Goal: Task Accomplishment & Management: Manage account settings

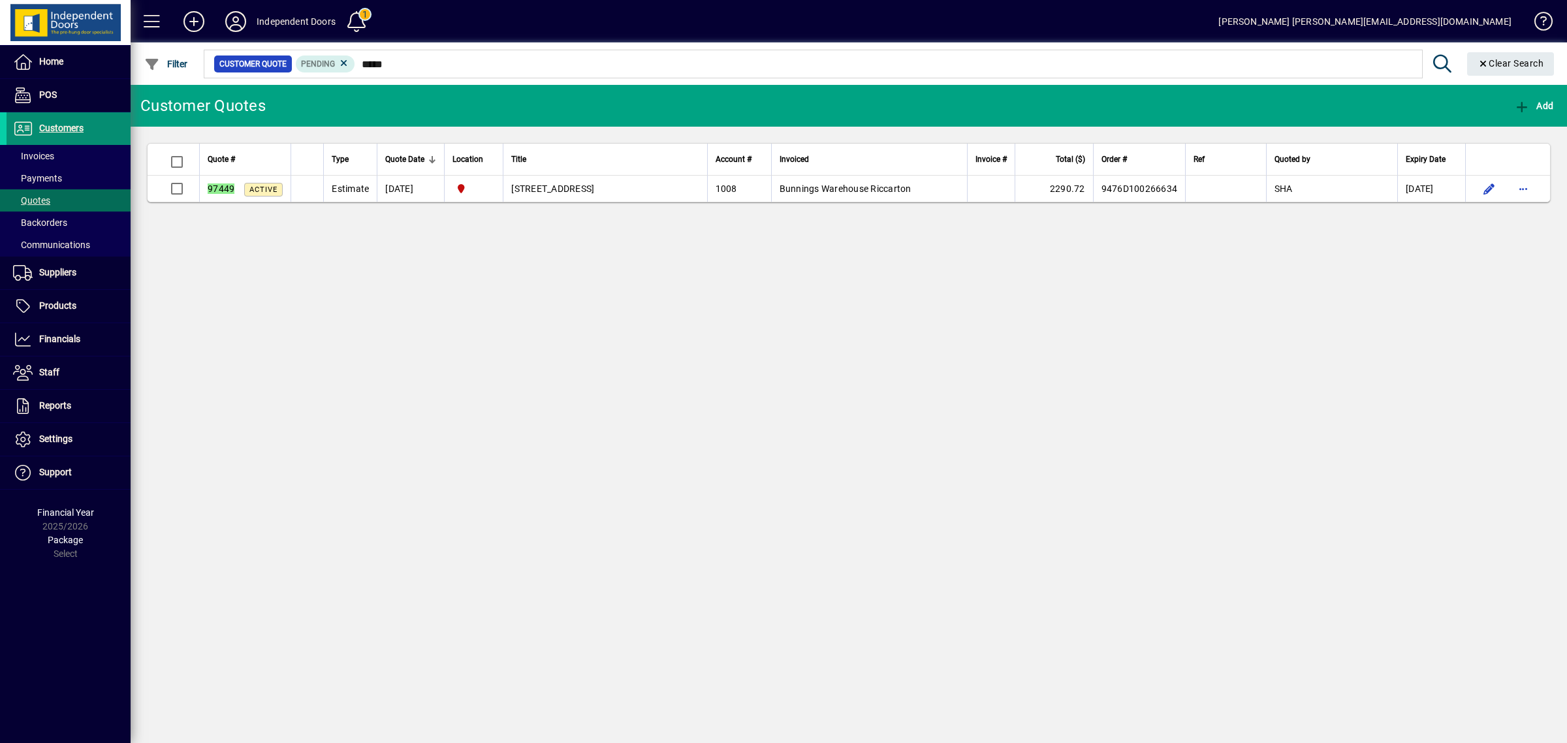
click at [55, 125] on span "Customers" at bounding box center [61, 128] width 44 height 10
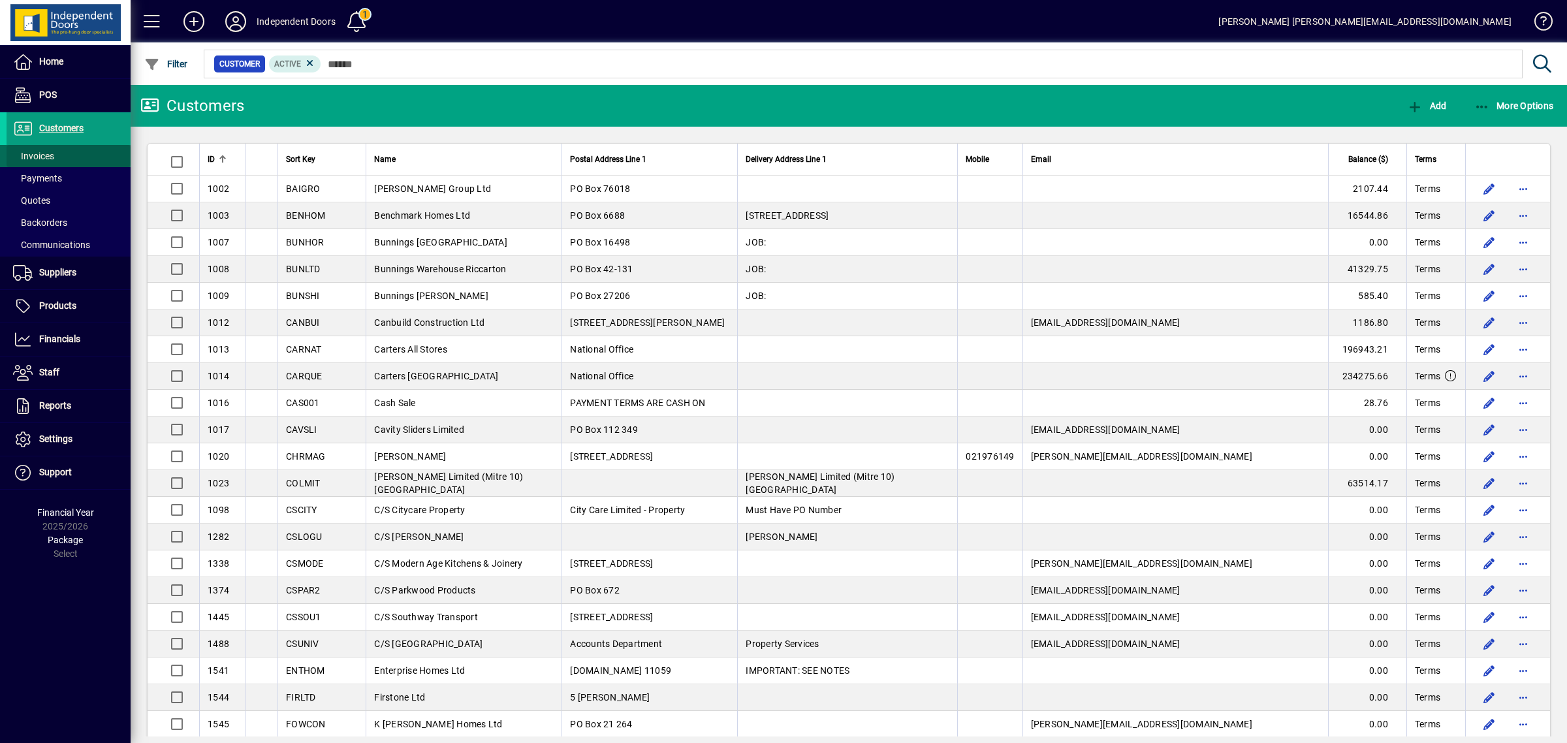
click at [44, 151] on span "Invoices" at bounding box center [33, 156] width 41 height 10
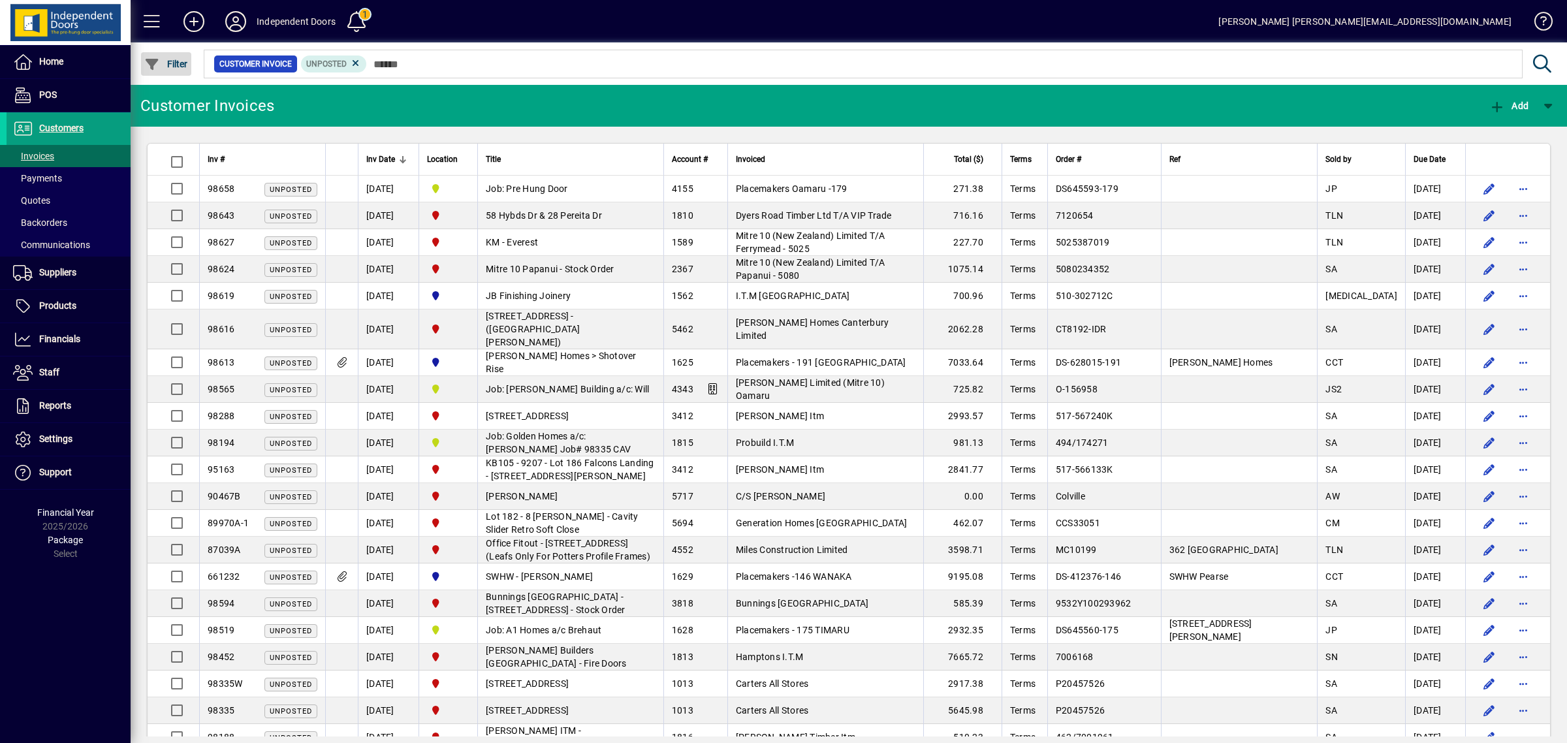
click at [174, 71] on span "button" at bounding box center [166, 63] width 50 height 31
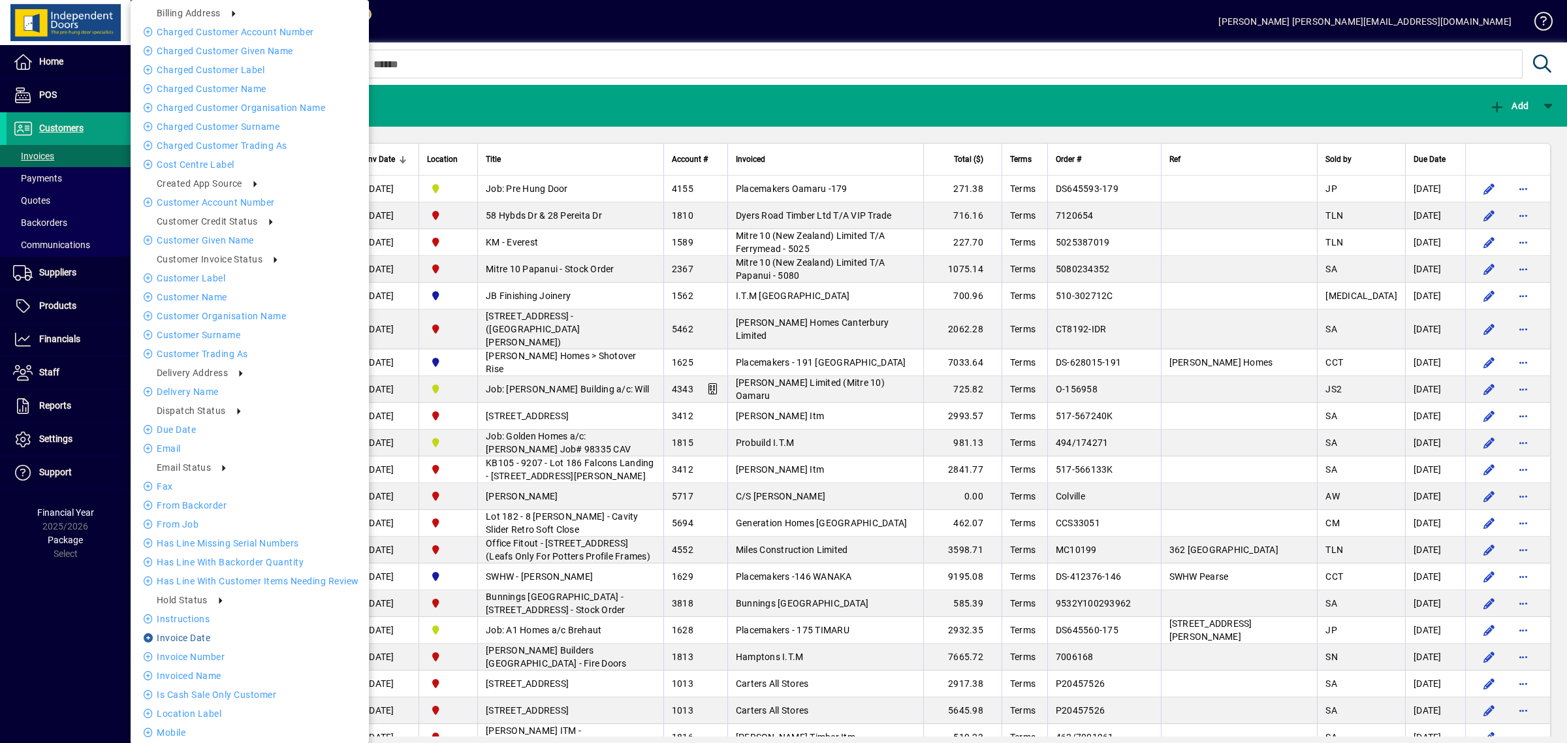
click at [209, 630] on li "Invoice date" at bounding box center [250, 638] width 238 height 16
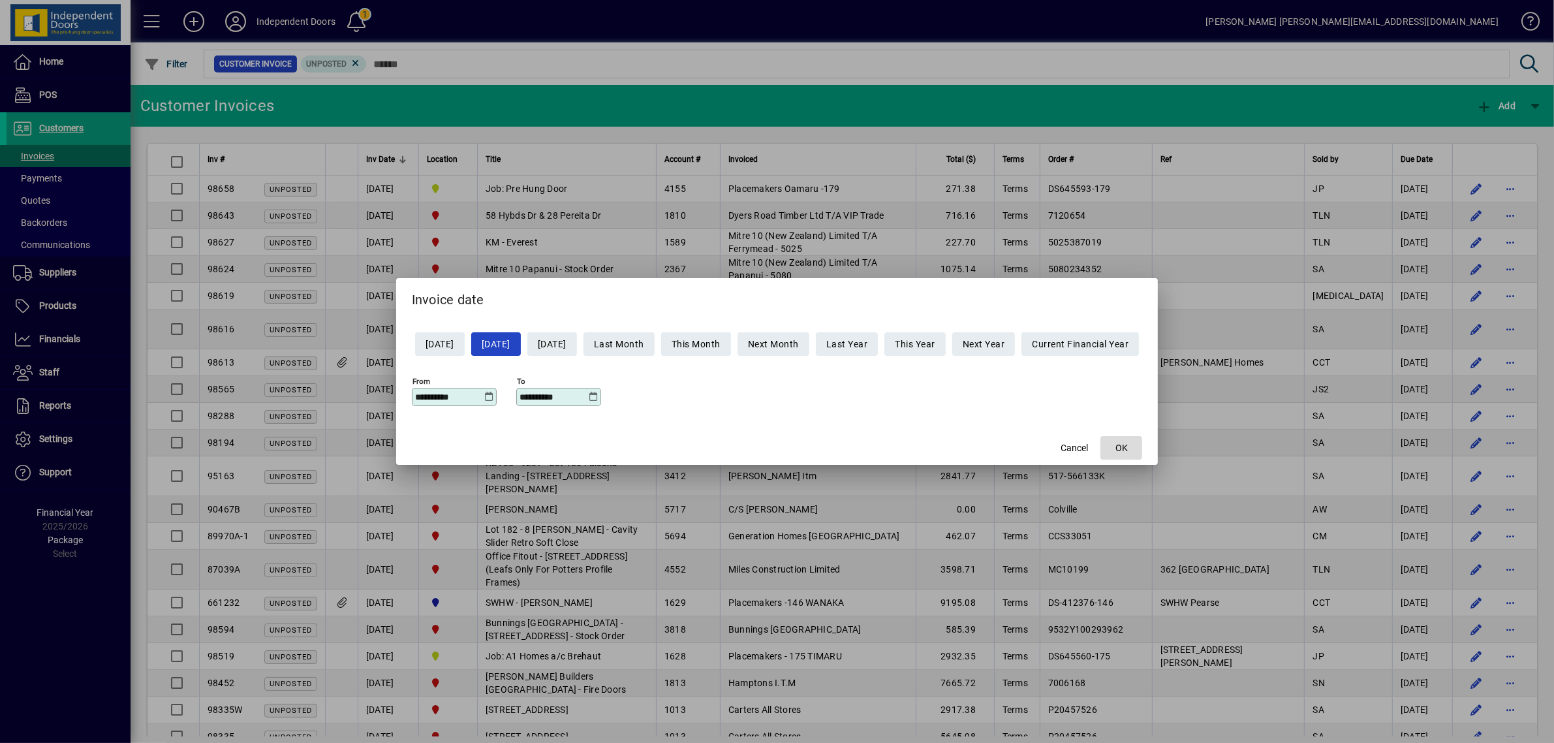
click at [1128, 449] on span "OK" at bounding box center [1122, 448] width 12 height 14
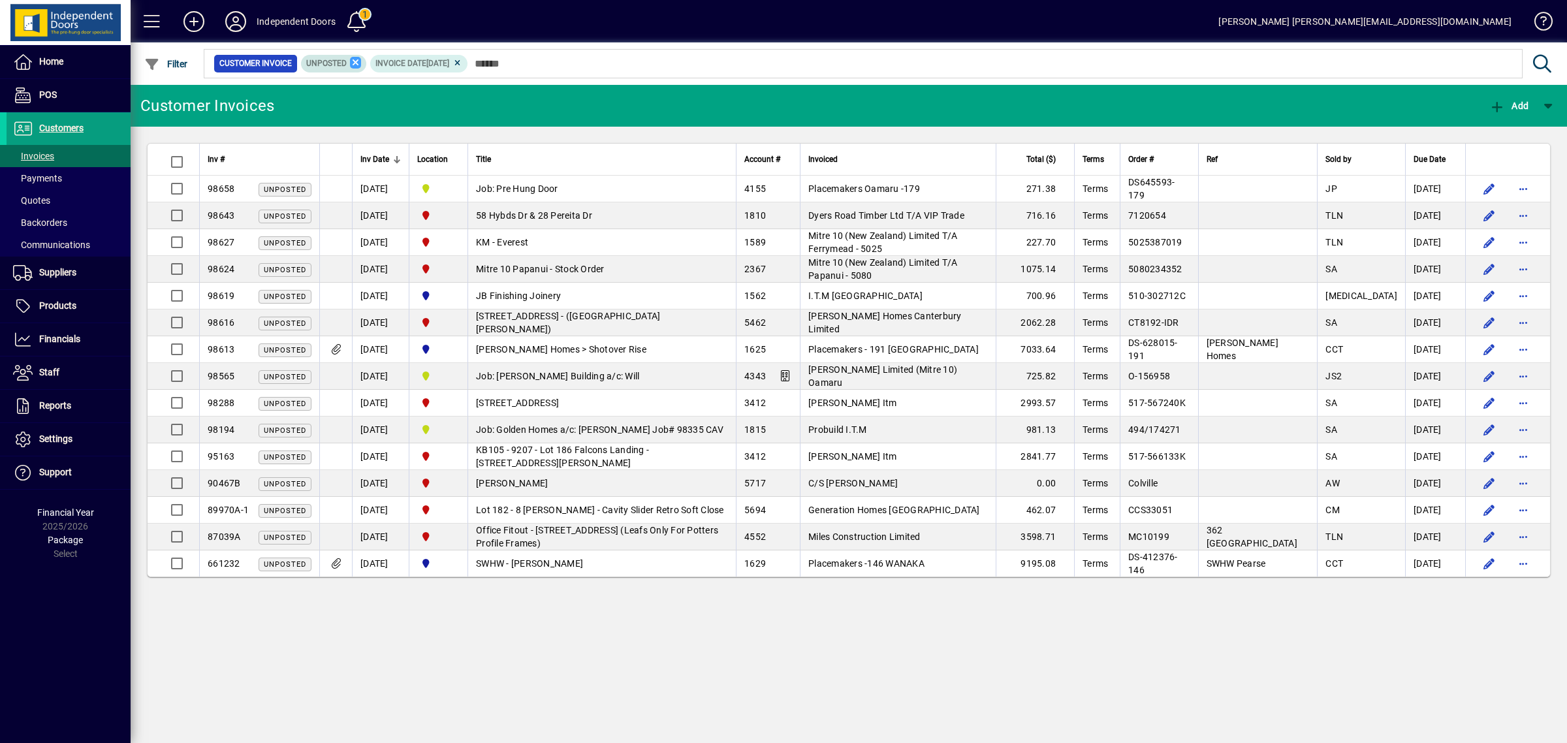
click at [351, 62] on icon at bounding box center [356, 63] width 12 height 12
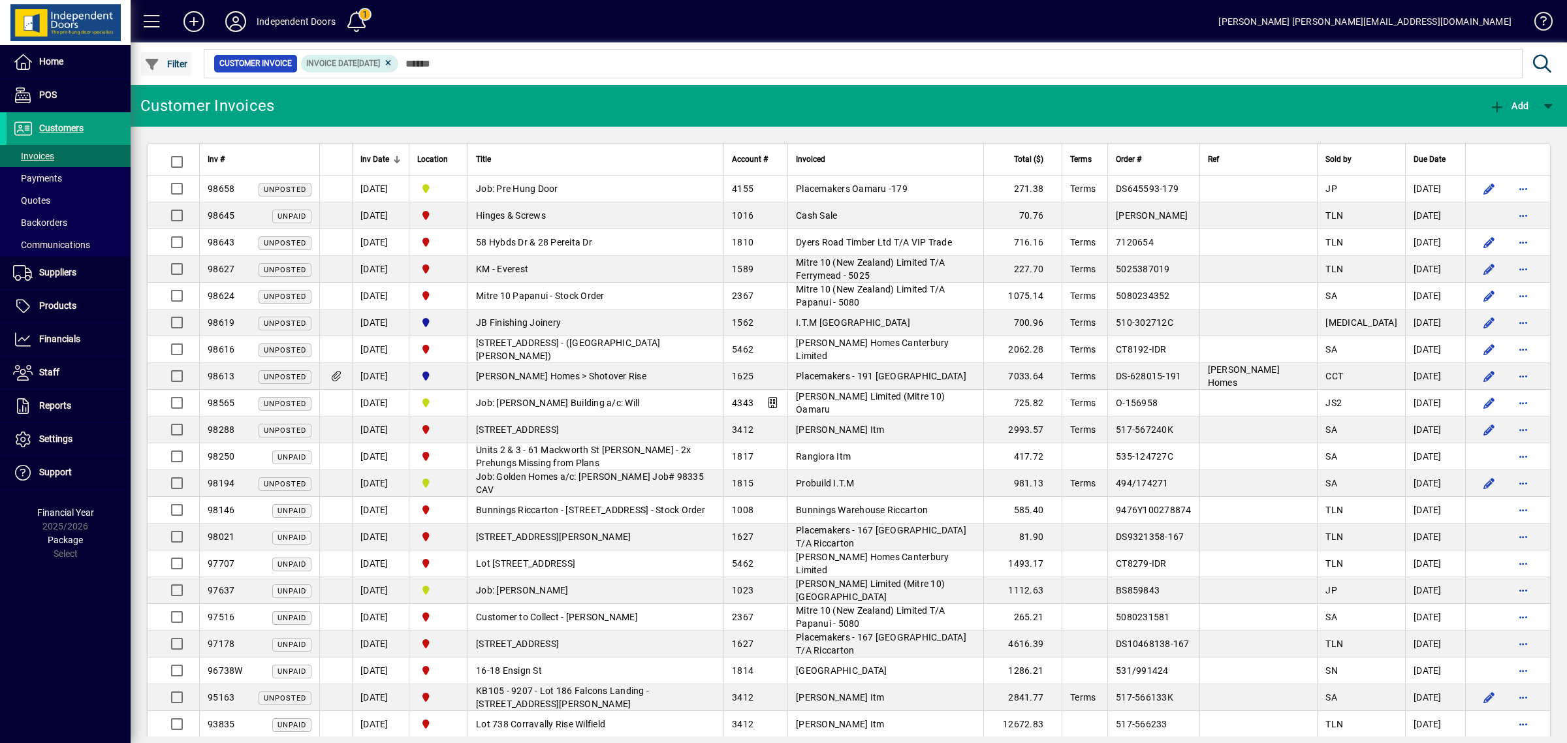
click at [177, 65] on span "Filter" at bounding box center [166, 64] width 44 height 10
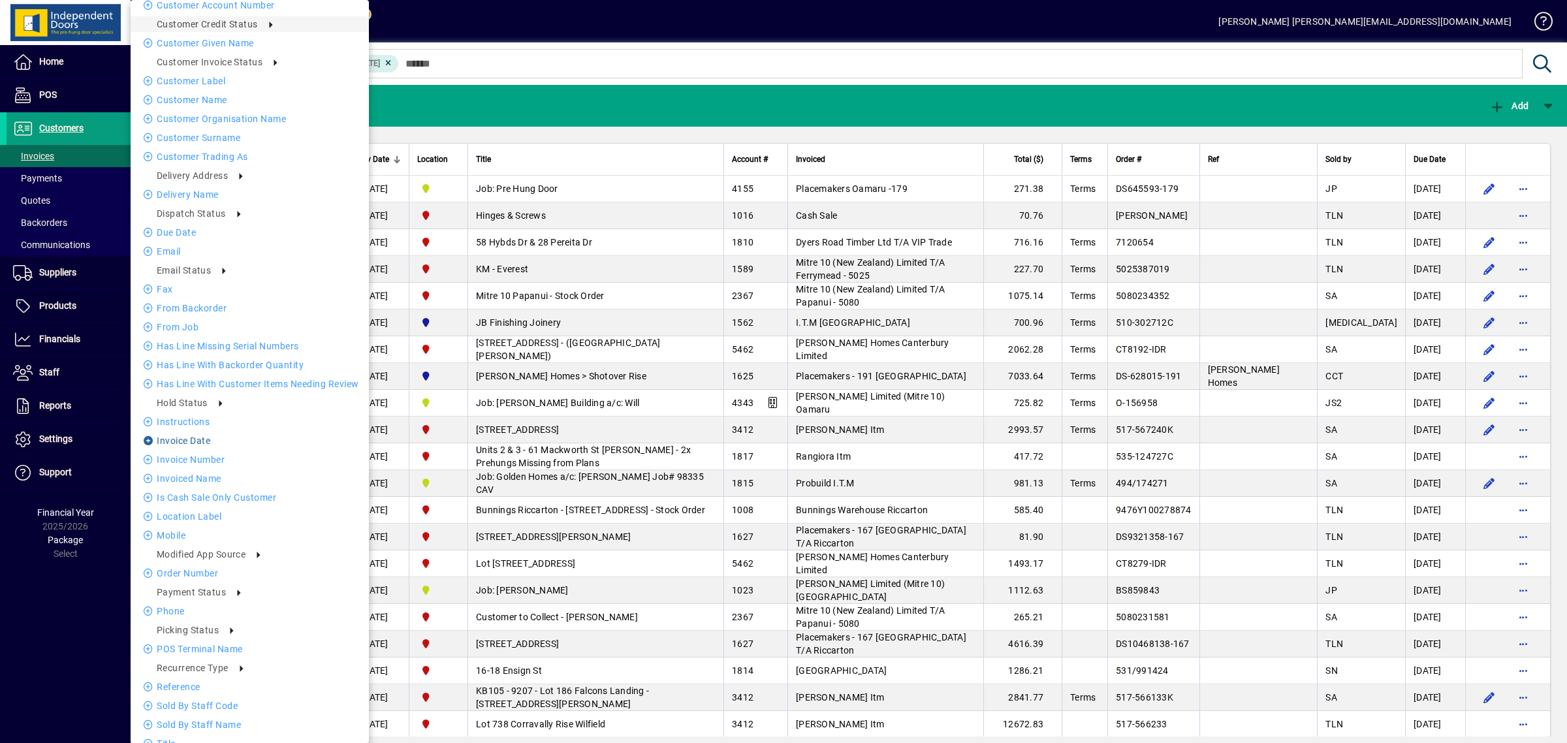
scroll to position [213, 0]
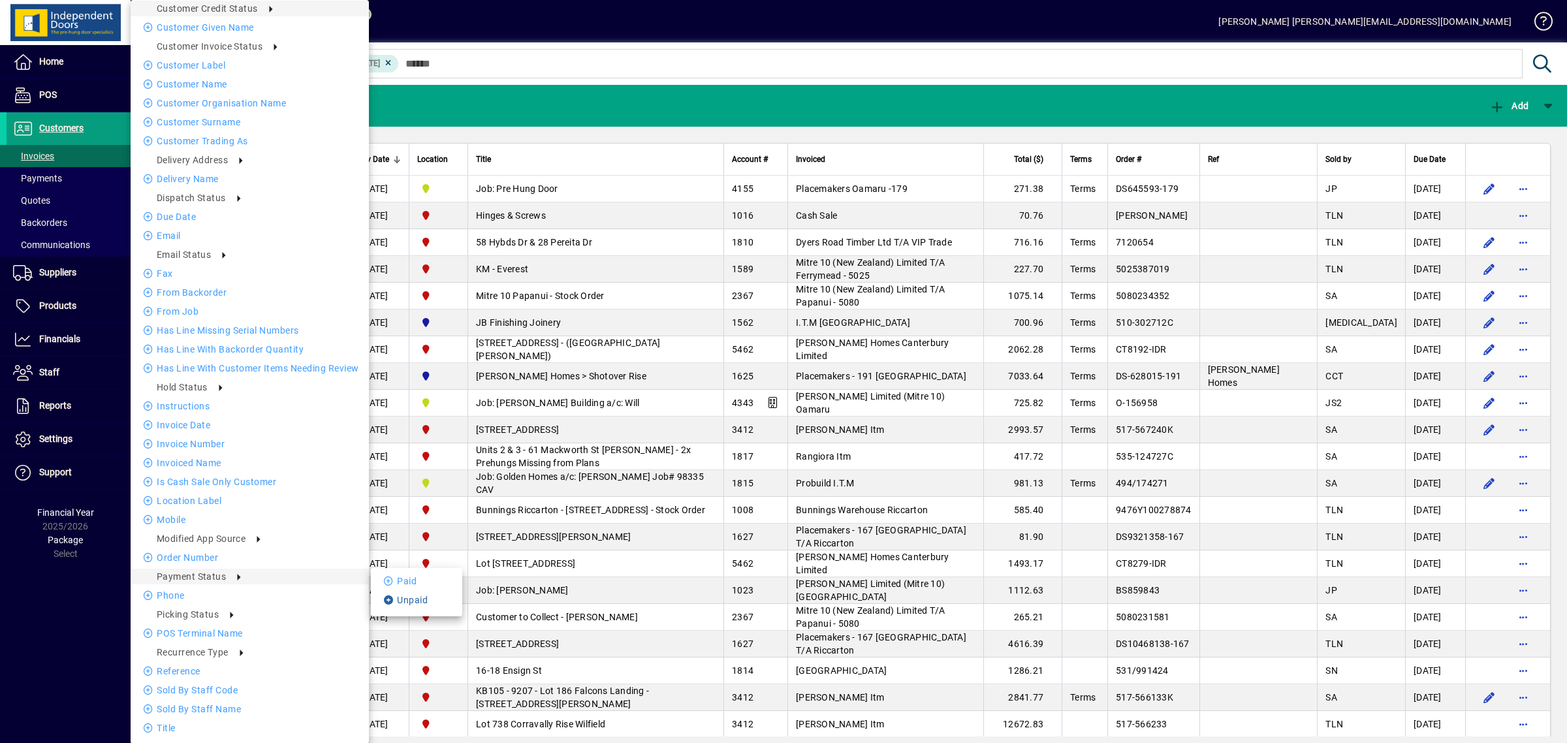
click at [420, 596] on li "Unpaid" at bounding box center [416, 600] width 91 height 16
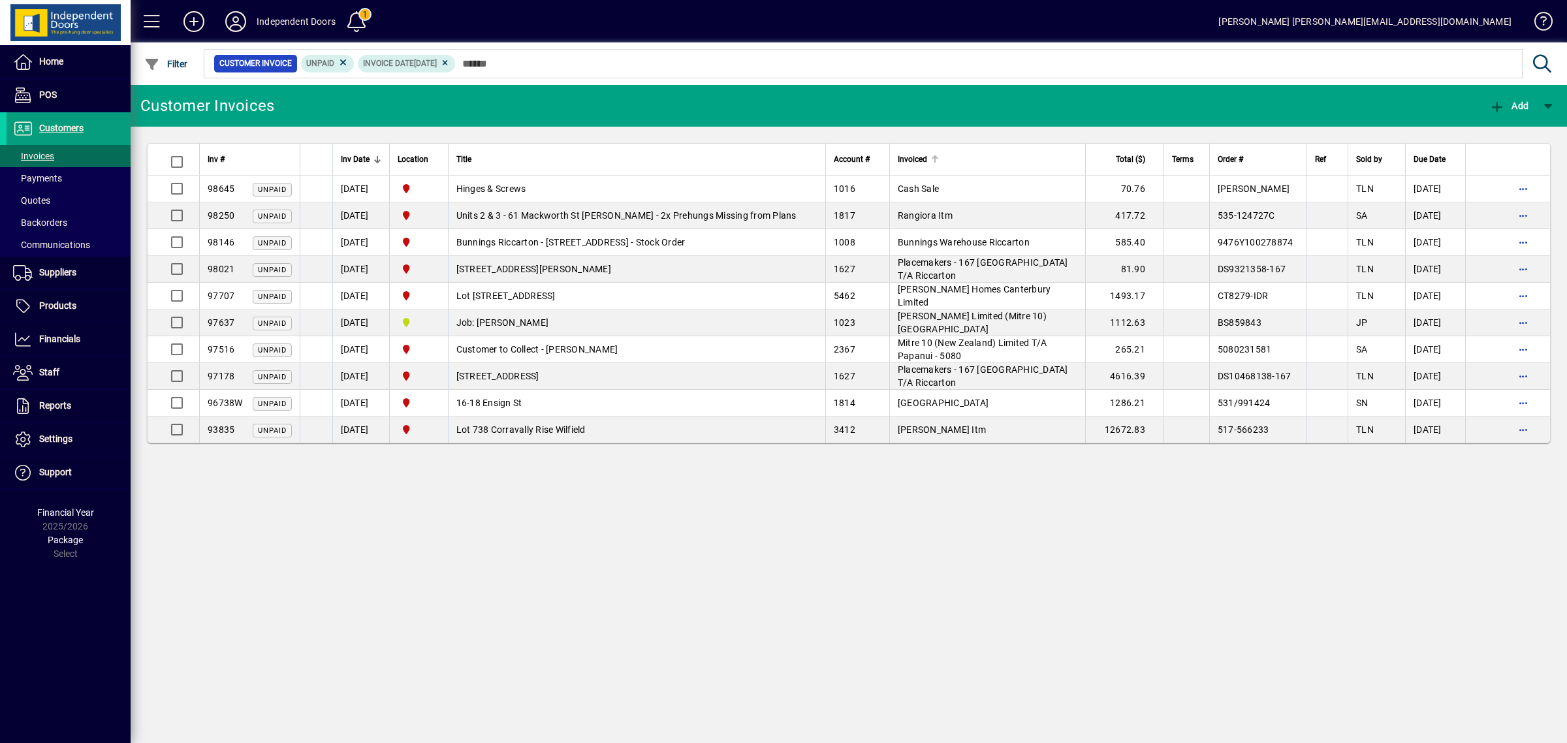
click at [898, 155] on span "Invoiced" at bounding box center [912, 159] width 29 height 14
